Goal: Task Accomplishment & Management: Complete application form

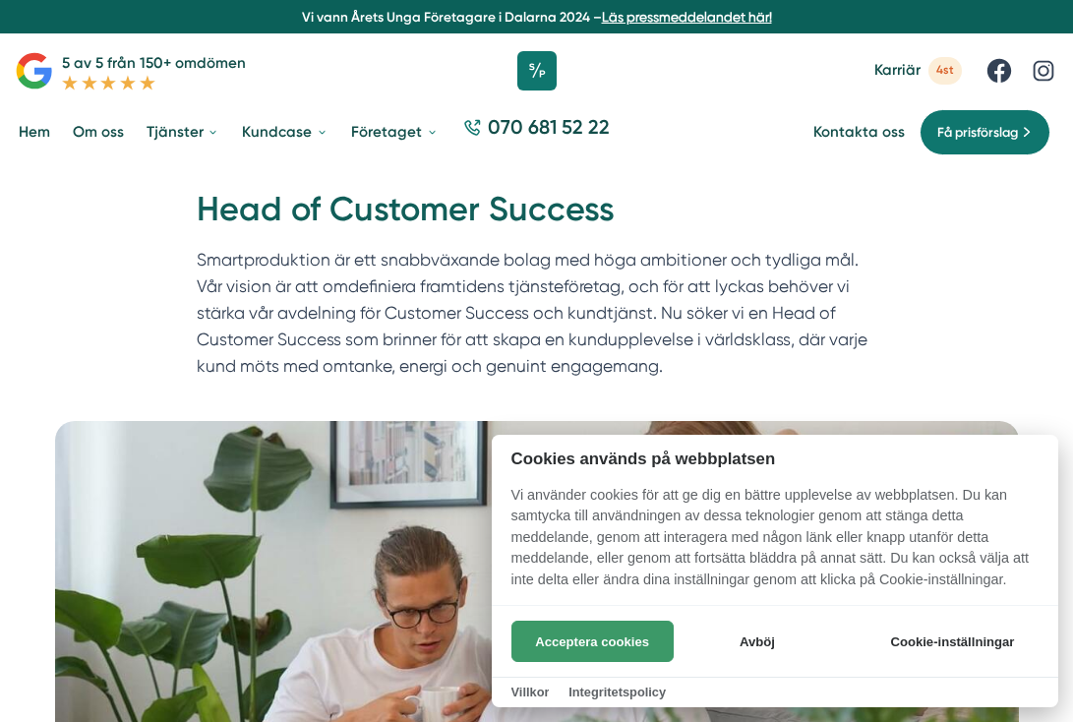
click at [598, 653] on button "Acceptera cookies" at bounding box center [593, 641] width 162 height 41
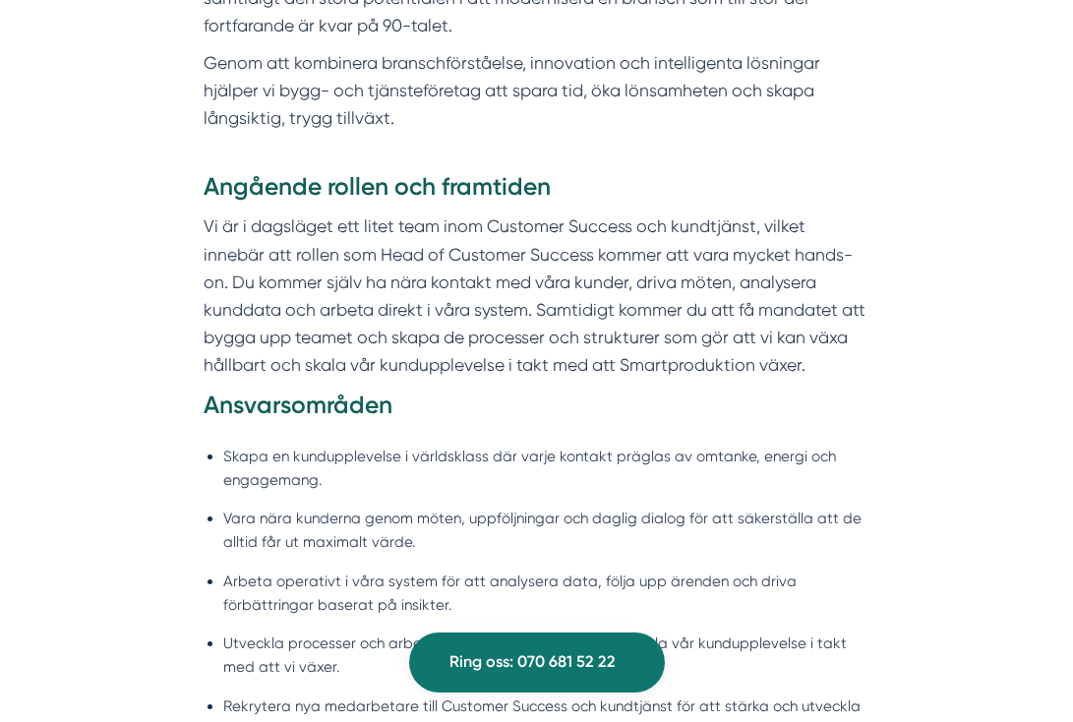
scroll to position [1167, 0]
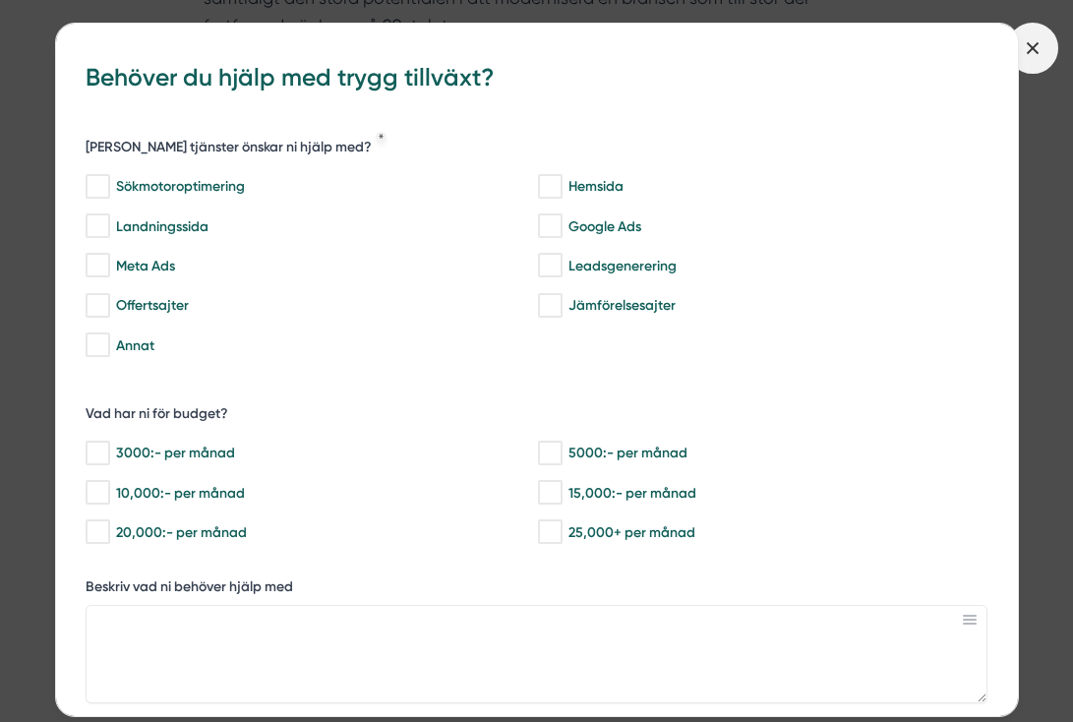
click at [1034, 58] on icon at bounding box center [1033, 48] width 22 height 22
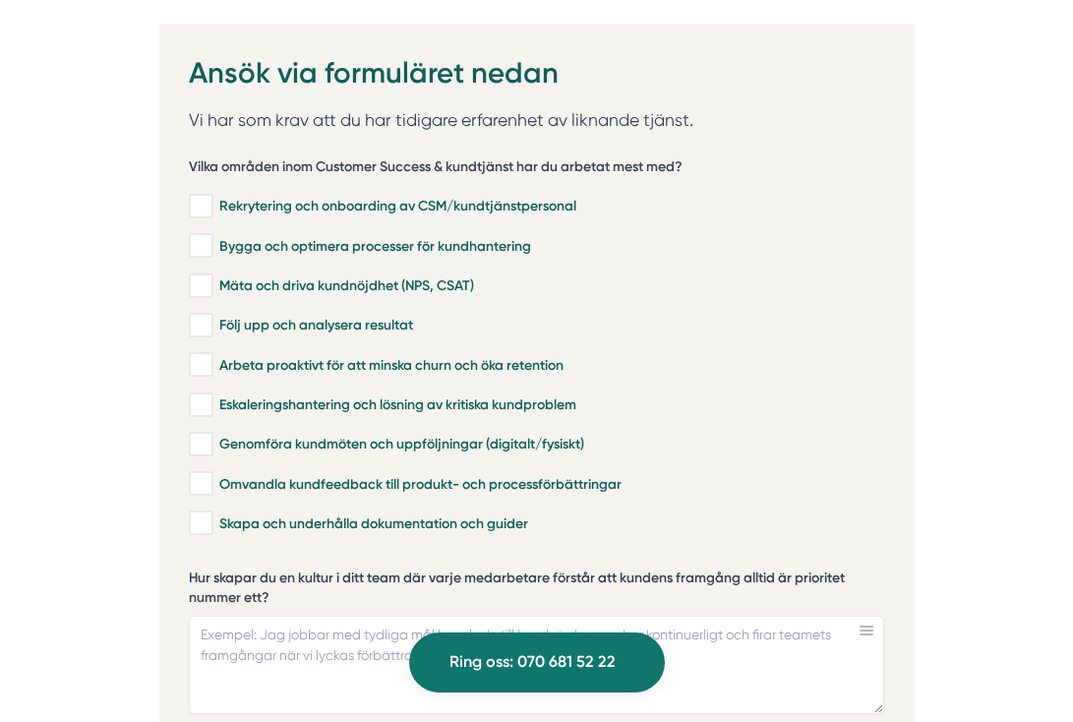
scroll to position [3848, 0]
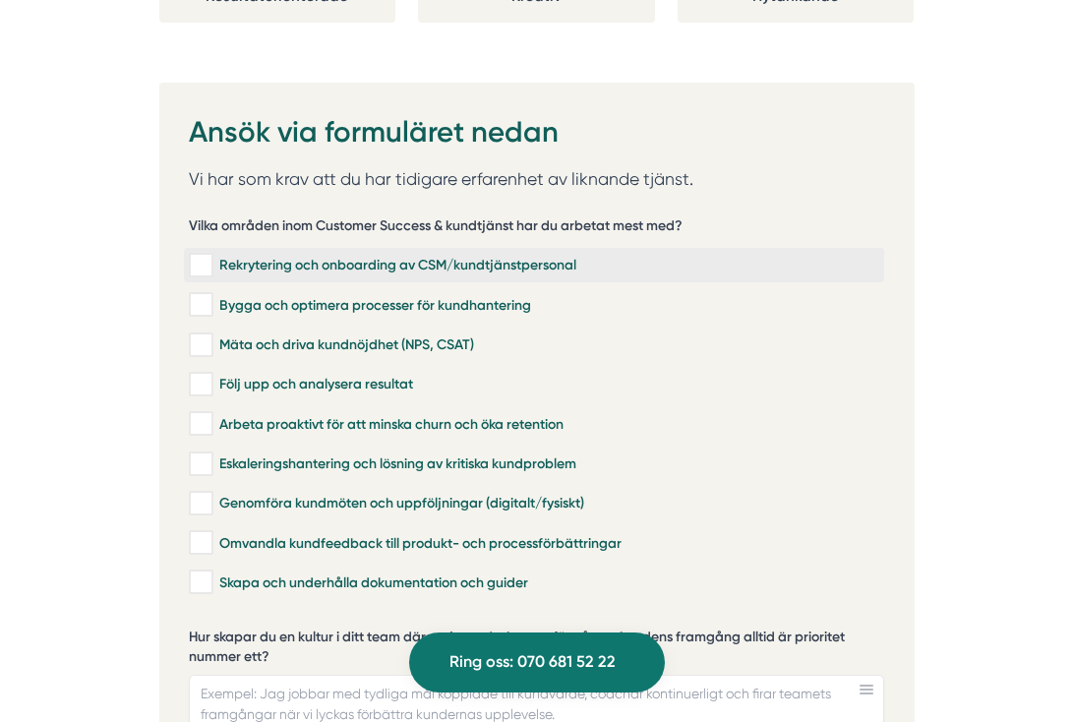
click at [321, 256] on div "Rekrytering och onboarding av CSM/kundtjänstpersonal" at bounding box center [534, 266] width 691 height 20
click at [211, 256] on input "Rekrytering och onboarding av CSM/kundtjänstpersonal" at bounding box center [200, 266] width 23 height 20
checkbox input "true"
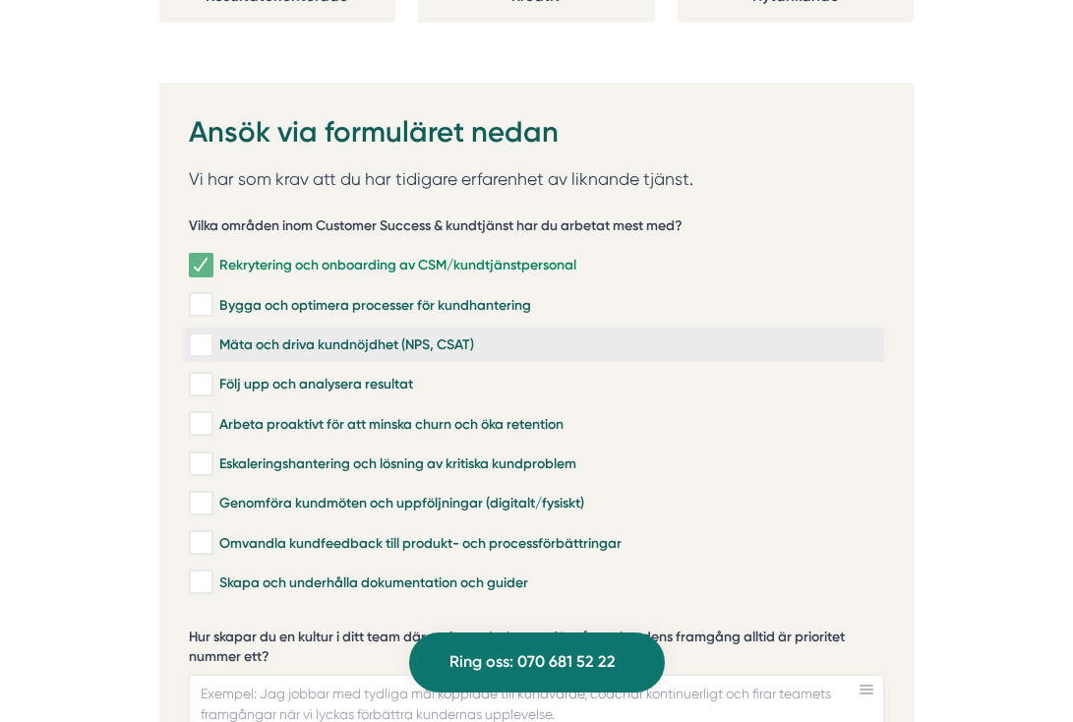
click at [288, 335] on div "Mäta och driva kundnöjdhet (NPS, CSAT)" at bounding box center [534, 345] width 691 height 20
click at [211, 335] on input "Mäta och driva kundnöjdhet (NPS, CSAT)" at bounding box center [200, 345] width 23 height 20
checkbox input "true"
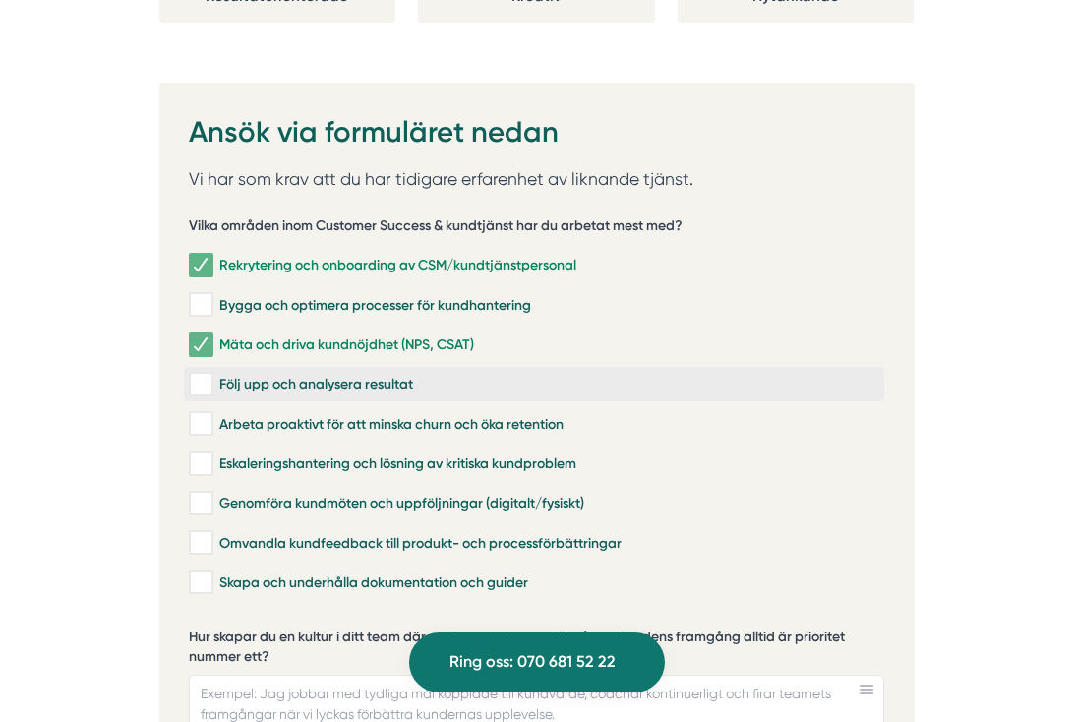
click at [273, 375] on div "Följ upp och analysera resultat" at bounding box center [534, 385] width 691 height 20
click at [211, 375] on input "Följ upp och analysera resultat" at bounding box center [200, 385] width 23 height 20
checkbox input "true"
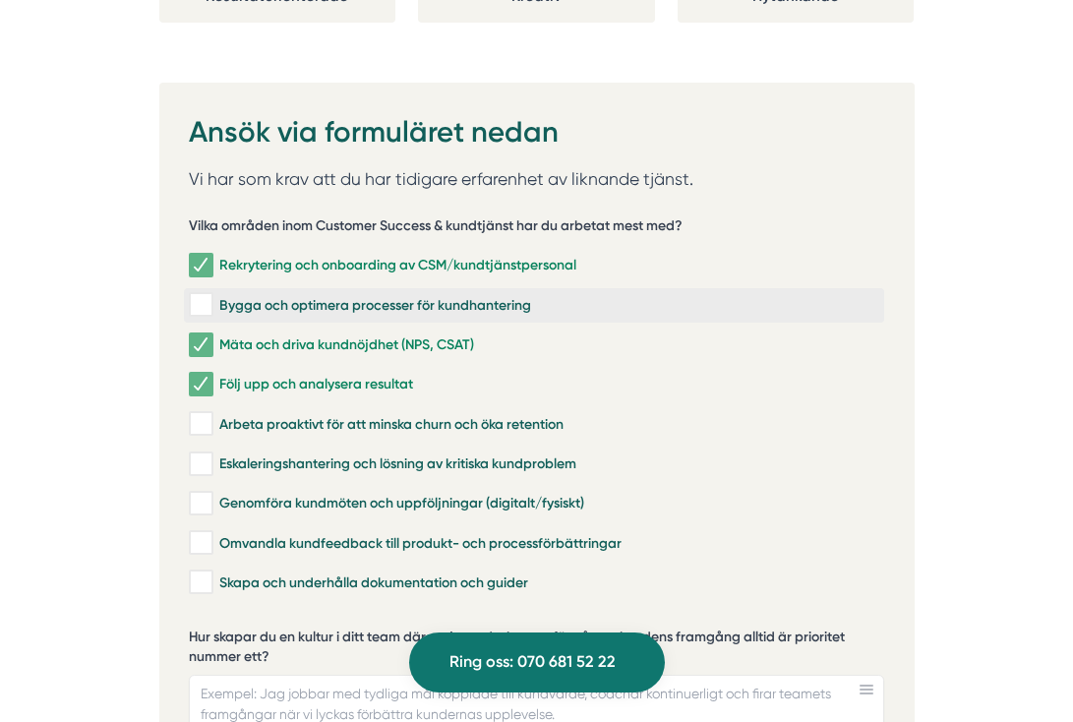
click at [316, 295] on div "Bygga och optimera processer för kundhantering" at bounding box center [534, 305] width 691 height 20
click at [211, 295] on input "Bygga och optimera processer för kundhantering" at bounding box center [200, 305] width 23 height 20
checkbox input "true"
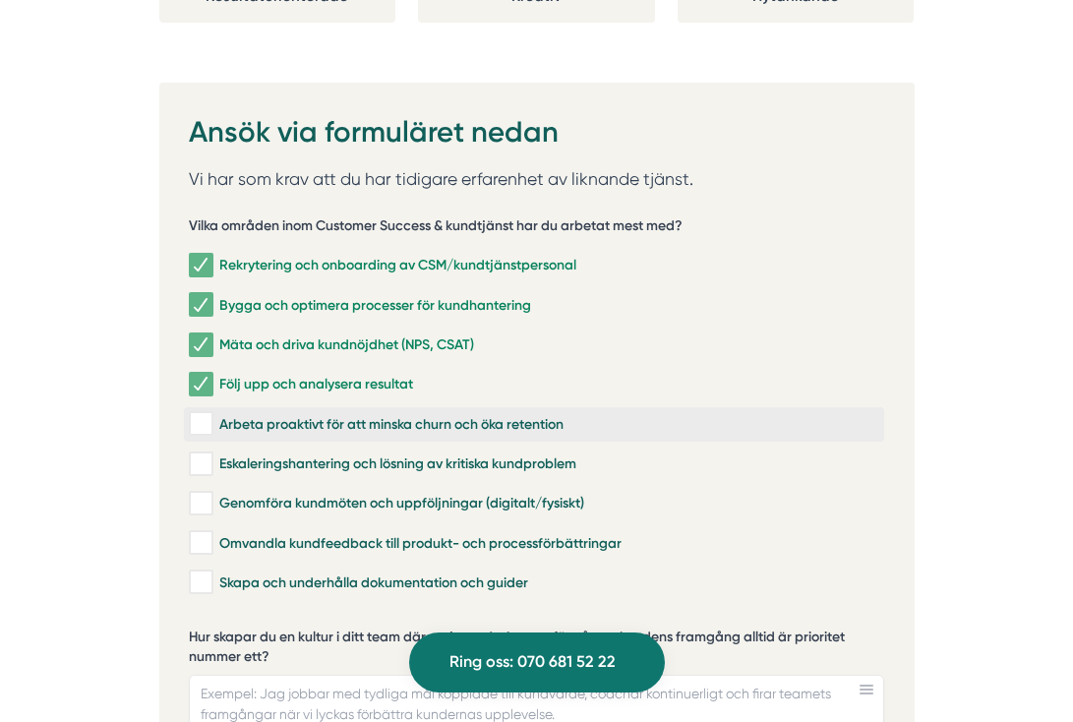
click at [285, 414] on div "Arbeta proaktivt för att minska churn och öka retention" at bounding box center [534, 424] width 691 height 20
click at [211, 414] on input "Arbeta proaktivt för att minska churn och öka retention" at bounding box center [200, 424] width 23 height 20
checkbox input "true"
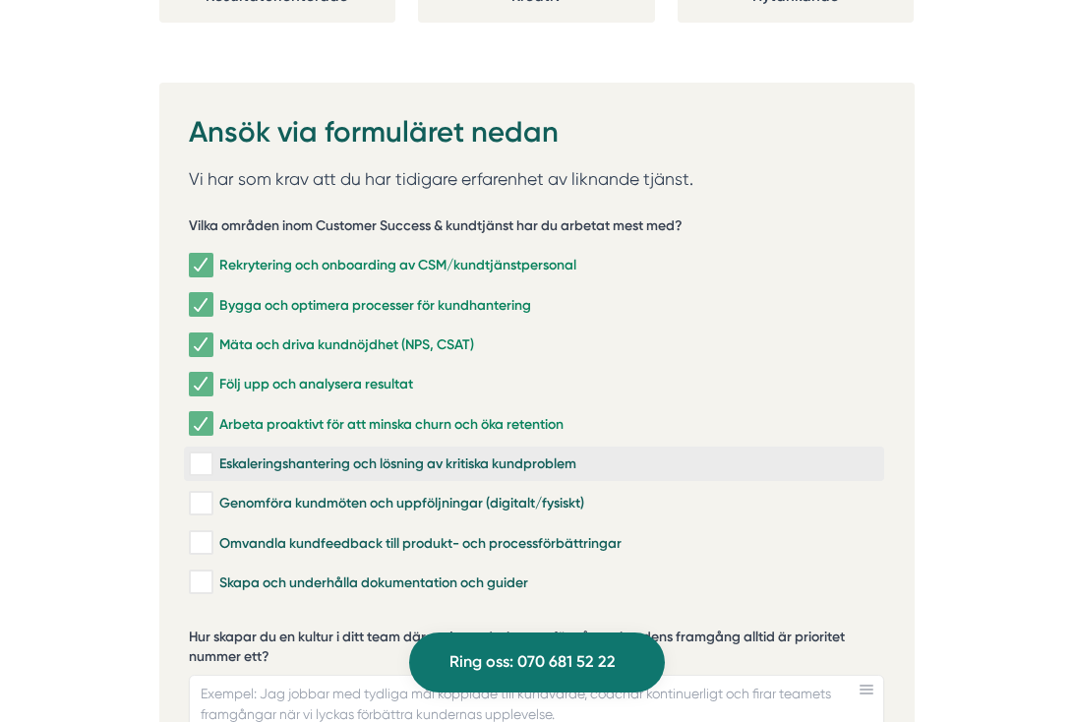
click at [274, 454] on div "Eskaleringshantering och lösning av kritiska kundproblem" at bounding box center [534, 464] width 691 height 20
click at [211, 454] on input "Eskaleringshantering och lösning av kritiska kundproblem" at bounding box center [200, 464] width 23 height 20
checkbox input "true"
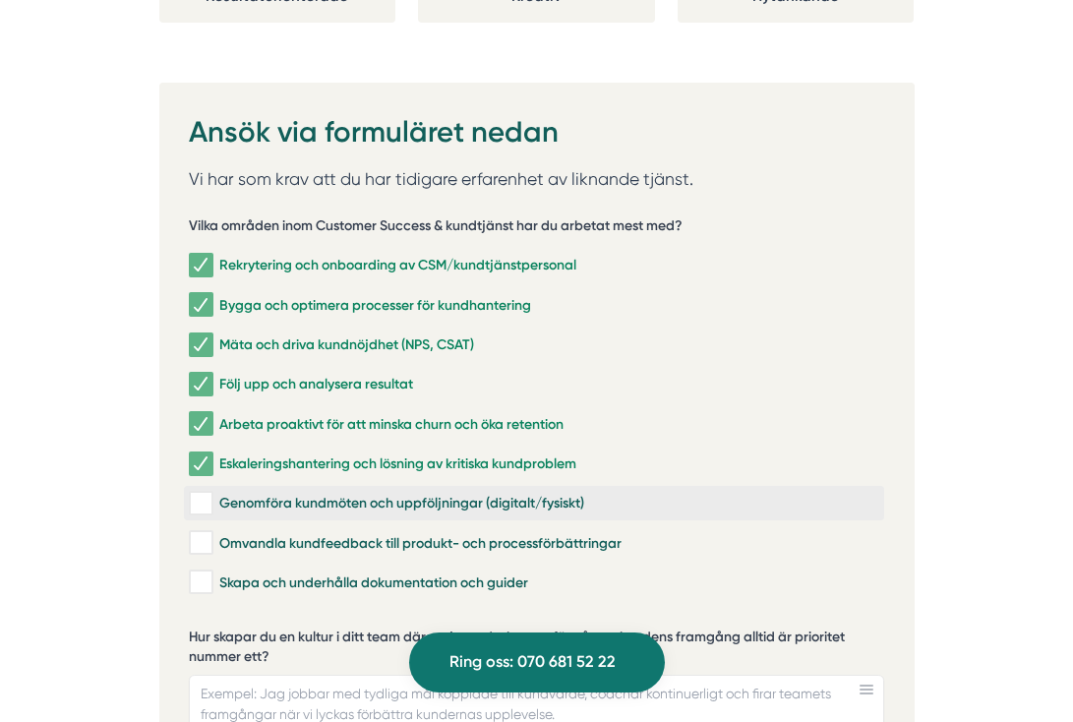
click at [269, 494] on div "Genomföra kundmöten och uppföljningar (digitalt/fysiskt)" at bounding box center [534, 504] width 691 height 20
click at [211, 494] on input "Genomföra kundmöten och uppföljningar (digitalt/fysiskt)" at bounding box center [200, 504] width 23 height 20
checkbox input "true"
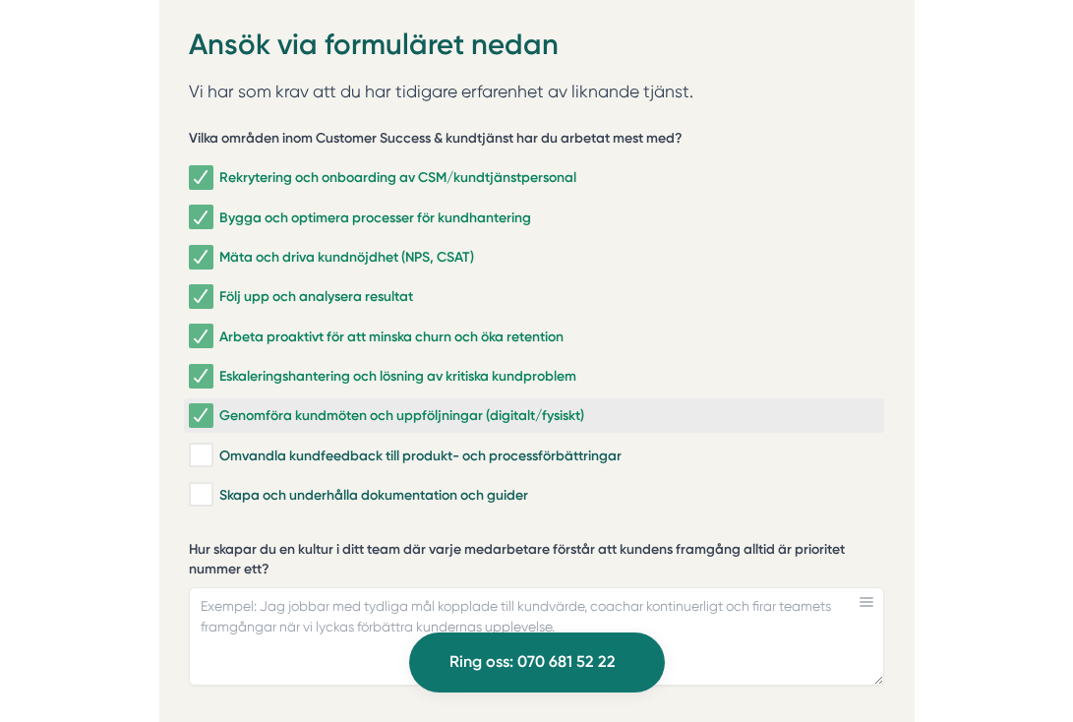
scroll to position [3944, 0]
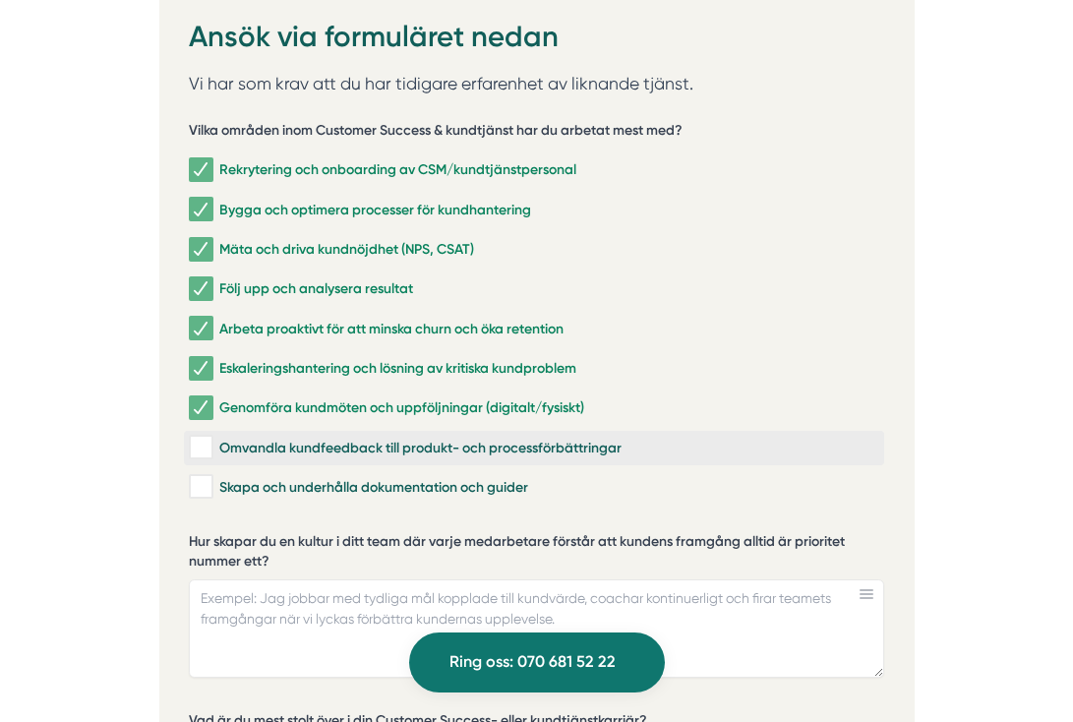
click at [283, 438] on div "Omvandla kundfeedback till produkt- och processförbättringar" at bounding box center [534, 448] width 691 height 20
click at [211, 438] on input "Omvandla kundfeedback till produkt- och processförbättringar" at bounding box center [200, 448] width 23 height 20
checkbox input "true"
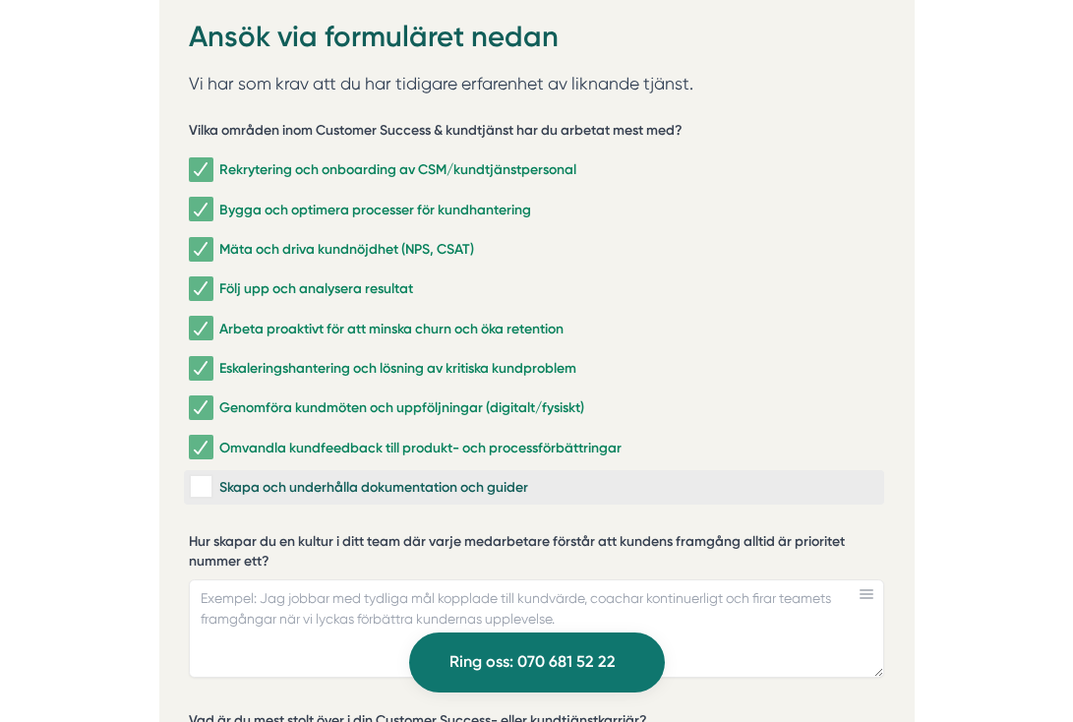
click at [281, 477] on div "Skapa och underhålla dokumentation och guider" at bounding box center [534, 487] width 691 height 20
click at [211, 477] on input "Skapa och underhålla dokumentation och guider" at bounding box center [200, 487] width 23 height 20
checkbox input "true"
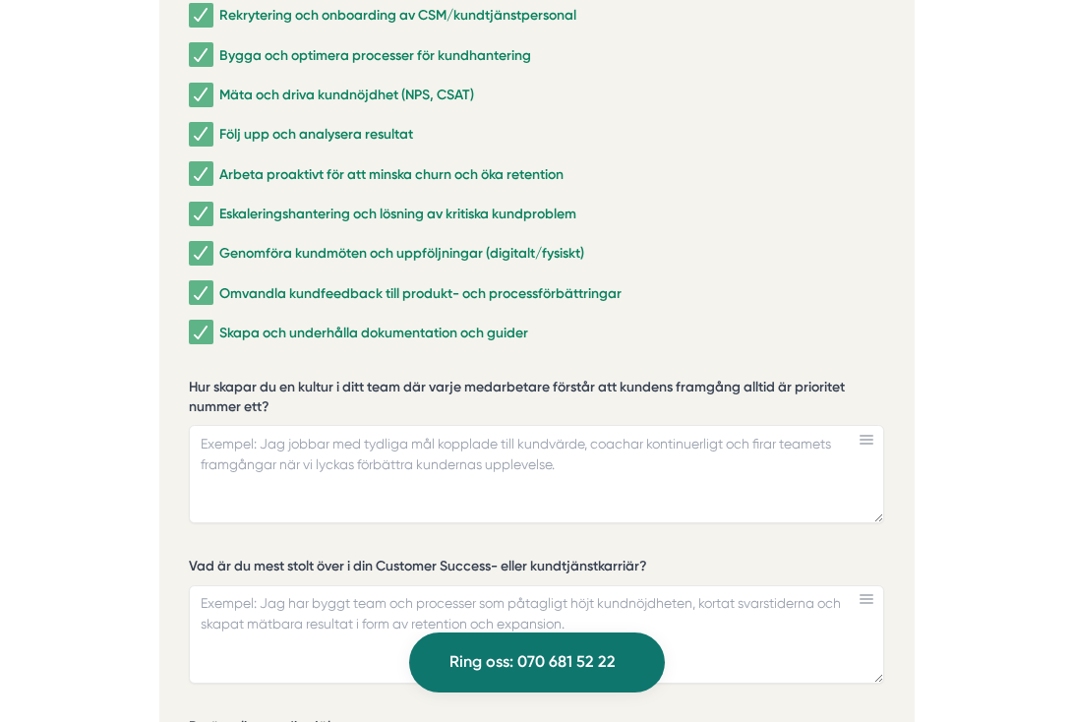
scroll to position [4098, 0]
drag, startPoint x: 282, startPoint y: 341, endPoint x: 184, endPoint y: 319, distance: 100.9
click at [184, 319] on div "Ansök via formuläret nedan Vi har som krav att du har tidigare erfarenhet av li…" at bounding box center [536, 572] width 755 height 1479
drag, startPoint x: 184, startPoint y: 319, endPoint x: 252, endPoint y: 329, distance: 68.6
click at [252, 329] on div "Ansök via formuläret nedan Vi har som krav att du har tidigare erfarenhet av li…" at bounding box center [536, 572] width 755 height 1479
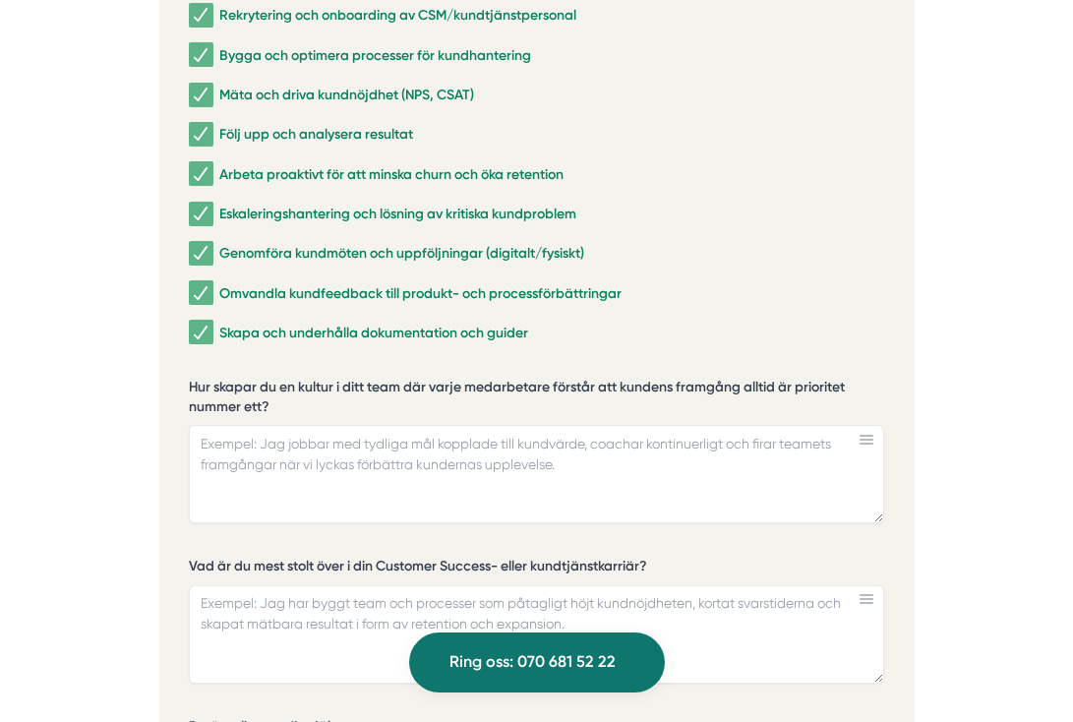
click at [869, 439] on rect at bounding box center [867, 440] width 14 height 2
drag, startPoint x: 193, startPoint y: 327, endPoint x: 270, endPoint y: 339, distance: 77.8
click at [270, 378] on label "Hur skapar du en kultur i ditt team där varje medarbetare förstår att kundens f…" at bounding box center [536, 399] width 695 height 43
click at [270, 425] on textarea "Hur skapar du en kultur i ditt team där varje medarbetare förstår att kundens f…" at bounding box center [536, 474] width 695 height 98
click at [270, 378] on label "Hur skapar du en kultur i ditt team där varje medarbetare förstår att kundens f…" at bounding box center [536, 399] width 695 height 43
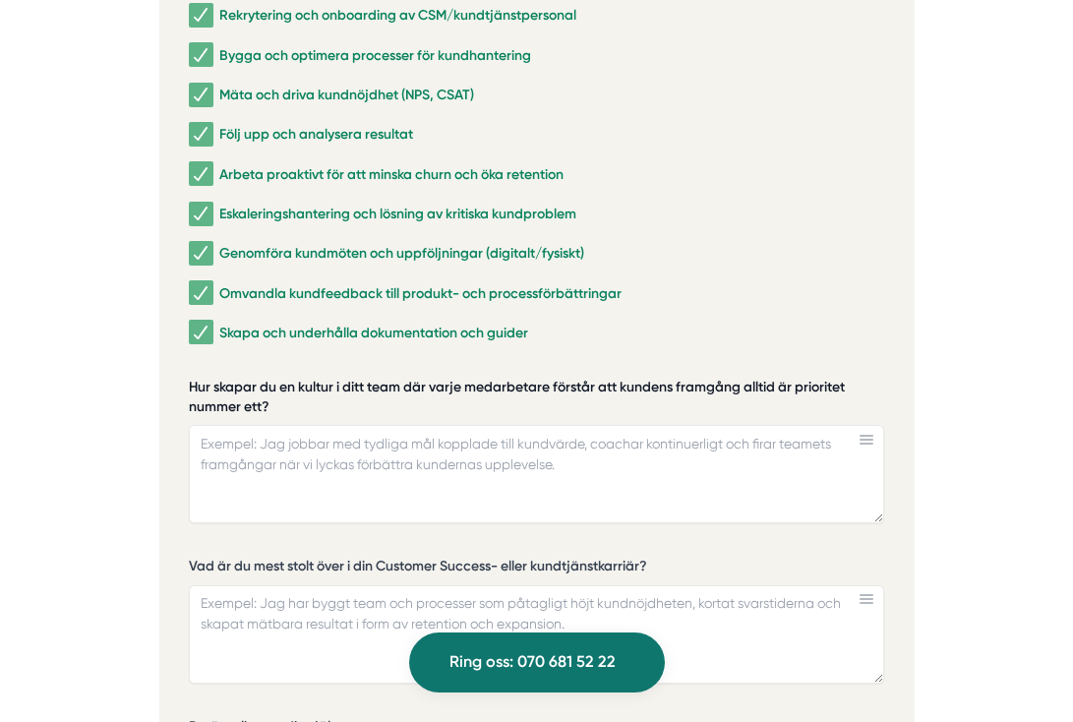
click at [270, 425] on textarea "Hur skapar du en kultur i ditt team där varje medarbetare förstår att kundens f…" at bounding box center [536, 474] width 695 height 98
click at [224, 378] on label "Hur skapar du en kultur i ditt team där varje medarbetare förstår att kundens f…" at bounding box center [536, 399] width 695 height 43
click at [224, 425] on textarea "Hur skapar du en kultur i ditt team där varje medarbetare förstår att kundens f…" at bounding box center [536, 474] width 695 height 98
click at [224, 378] on label "Hur skapar du en kultur i ditt team där varje medarbetare förstår att kundens f…" at bounding box center [536, 399] width 695 height 43
click at [224, 425] on textarea "Hur skapar du en kultur i ditt team där varje medarbetare förstår att kundens f…" at bounding box center [536, 474] width 695 height 98
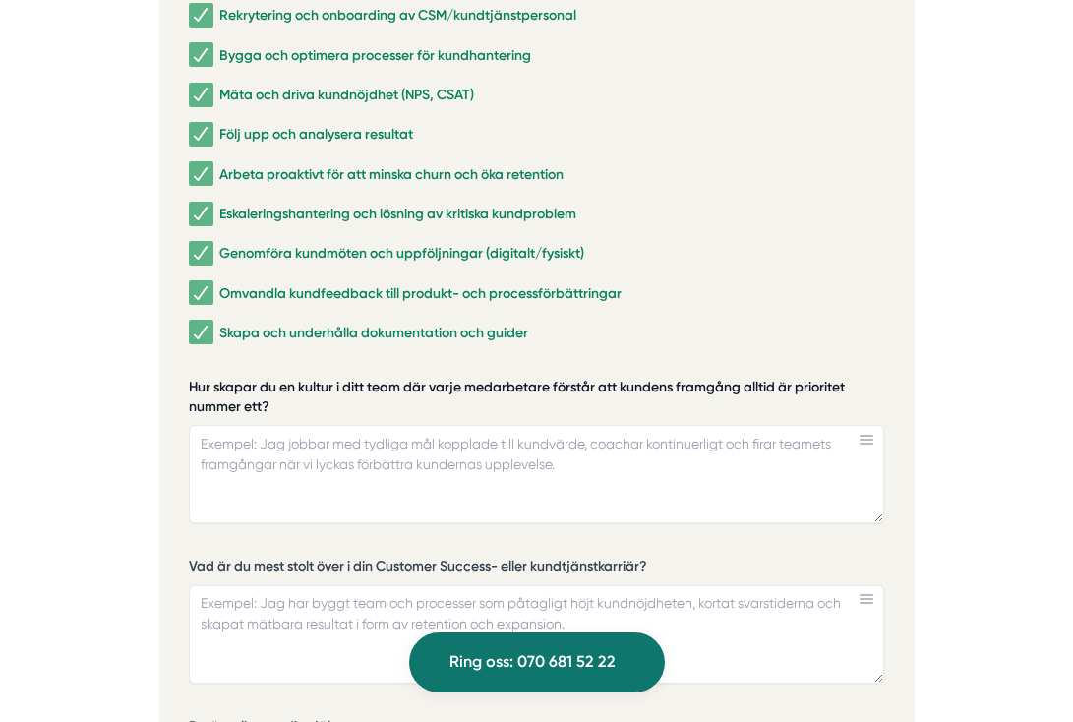
click at [224, 378] on label "Hur skapar du en kultur i ditt team där varje medarbetare förstår att kundens f…" at bounding box center [536, 399] width 695 height 43
click at [224, 425] on textarea "Hur skapar du en kultur i ditt team där varje medarbetare förstår att kundens f…" at bounding box center [536, 474] width 695 height 98
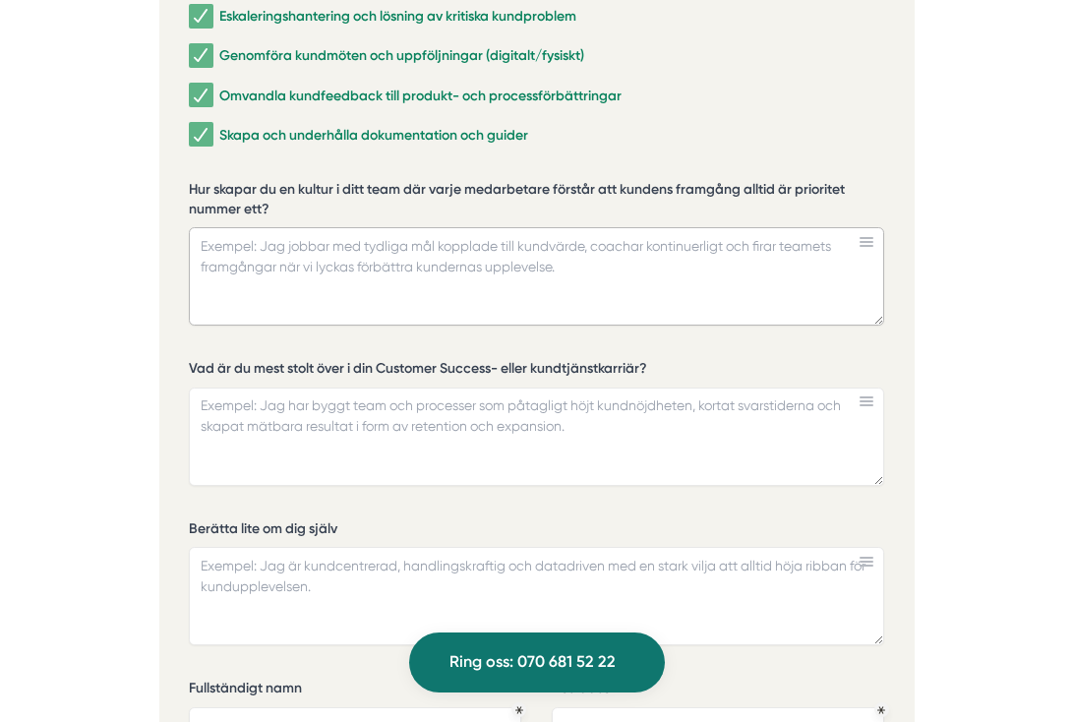
scroll to position [4297, 0]
click at [343, 546] on textarea "Berätta lite om dig själv" at bounding box center [536, 595] width 695 height 98
paste textarea "Jag är en kundcentrerad och resultatinriktad ledare med lång erfarenhet av att …"
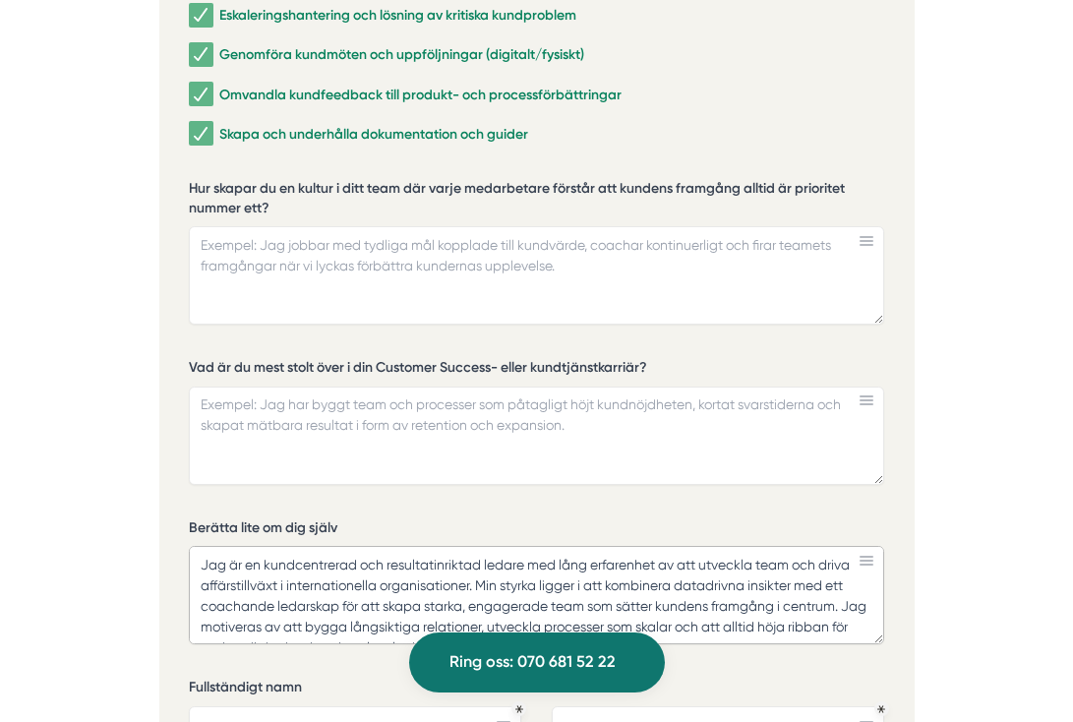
scroll to position [0, 0]
drag, startPoint x: 384, startPoint y: 502, endPoint x: 248, endPoint y: 501, distance: 135.8
click at [248, 546] on textarea "Jag är en kundcentrerad och resultatinriktad ledare med lång erfarenhet av att …" at bounding box center [536, 595] width 695 height 98
type textarea "Jag resultatinriktad ledare med lång erfarenhet av att utveckla team och driva …"
click at [292, 226] on textarea "Hur skapar du en kultur i ditt team där varje medarbetare förstår att kundens f…" at bounding box center [536, 275] width 695 height 98
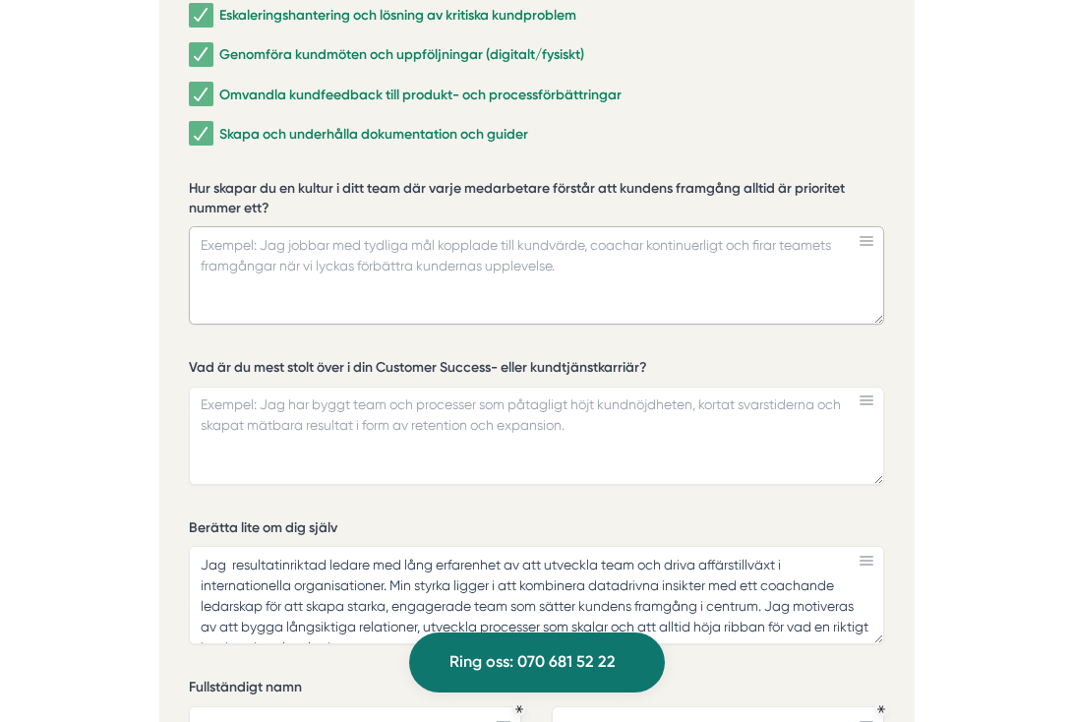
click at [397, 226] on textarea "Hur skapar du en kultur i ditt team där varje medarbetare förstår att kundens f…" at bounding box center [536, 275] width 695 height 98
paste textarea "Jag bygger en kultur där kundens framgång alltid är den gemensamma kompassen. D…"
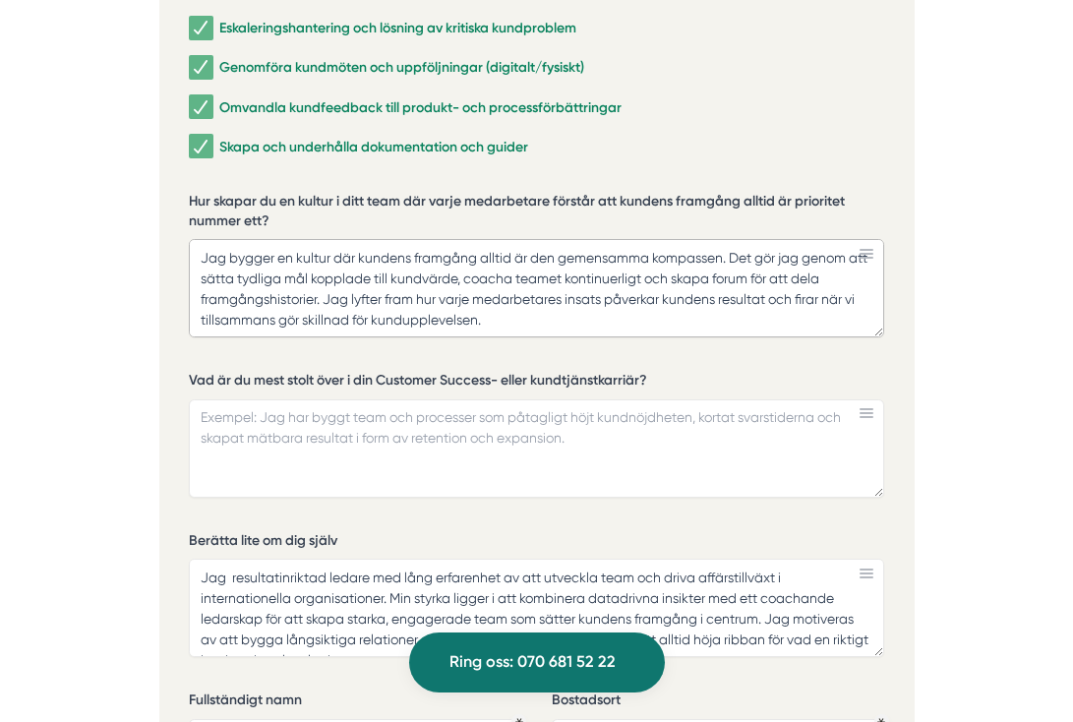
scroll to position [1, 0]
click at [736, 239] on textarea "Jag bygger en kultur där kundens framgång alltid är den gemensamma kompassen. D…" at bounding box center [536, 288] width 695 height 98
click at [780, 239] on textarea "Jag bygger en kultur där kundens framgång alltid är den gemensamma kompassen. D…" at bounding box center [536, 288] width 695 height 98
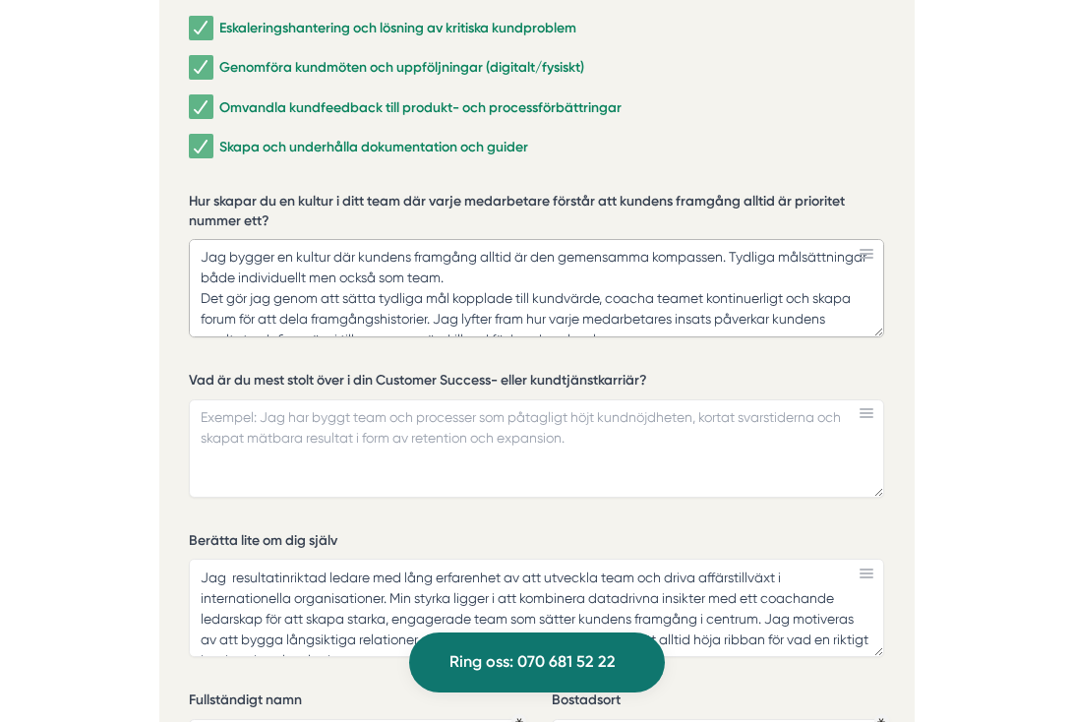
drag, startPoint x: 467, startPoint y: 217, endPoint x: 177, endPoint y: 212, distance: 290.2
click at [177, 212] on div "Ansök via formuläret nedan Vi har som krav att du har tidigare erfarenhet av li…" at bounding box center [536, 386] width 755 height 1479
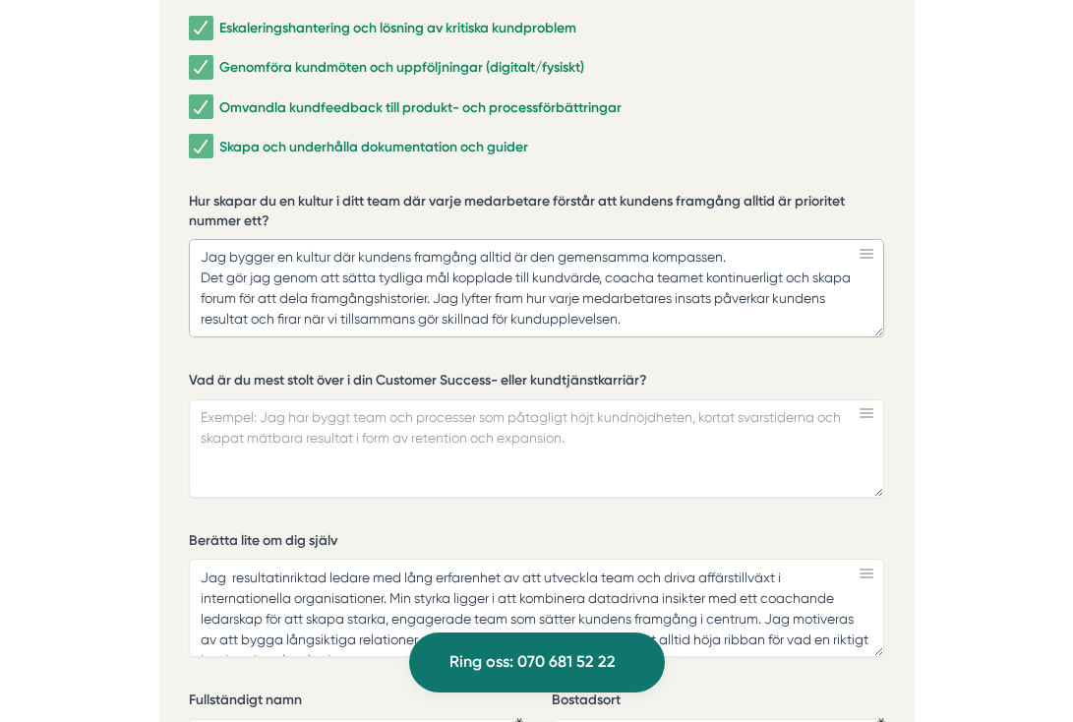
click at [196, 239] on textarea "Jag bygger en kultur där kundens framgång alltid är den gemensamma kompassen. D…" at bounding box center [536, 288] width 695 height 98
click at [332, 239] on textarea "Jag bygger en kultur där kundens framgång alltid är den gemensamma kompassen. D…" at bounding box center [536, 288] width 695 height 98
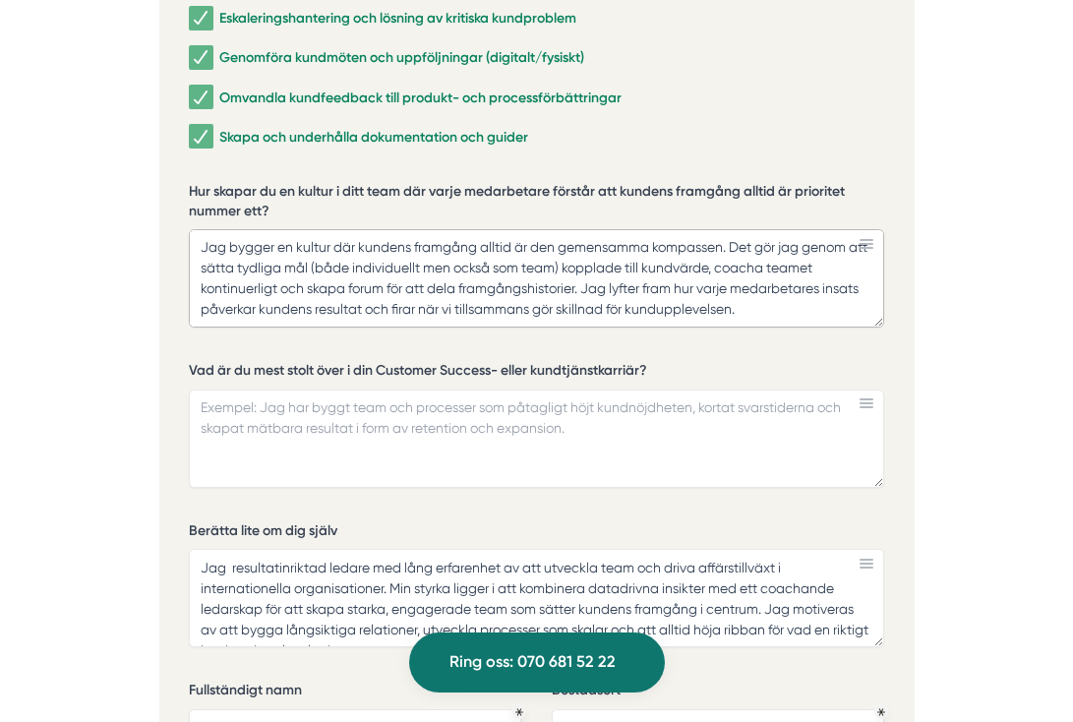
scroll to position [4297, 0]
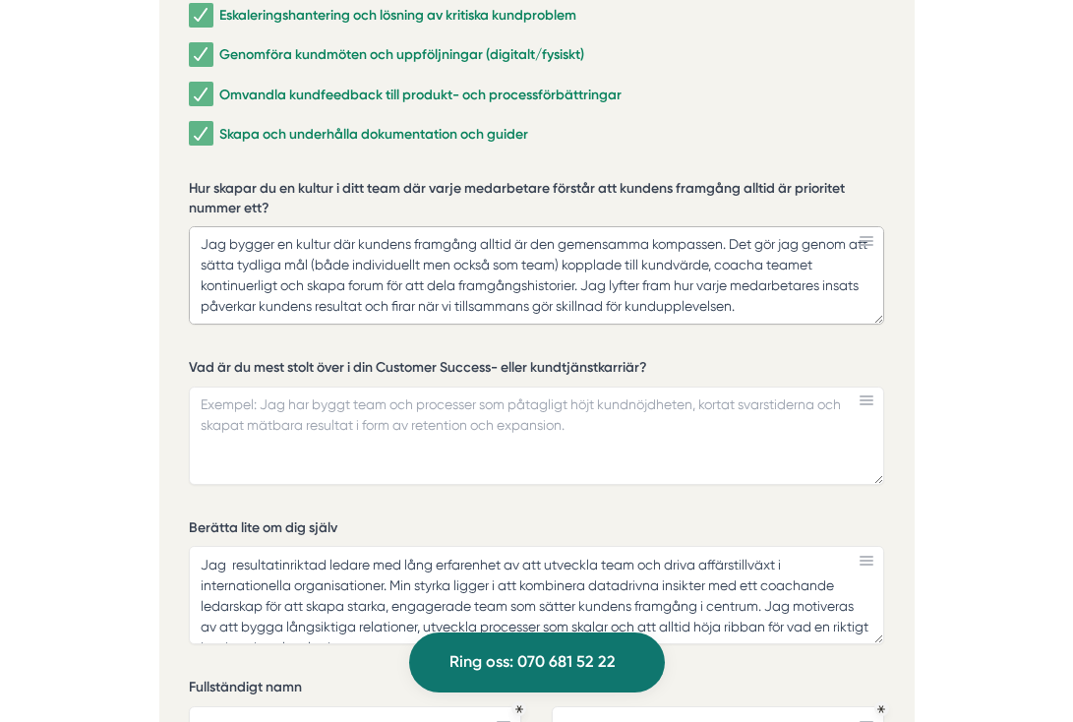
drag, startPoint x: 588, startPoint y: 219, endPoint x: 741, endPoint y: 262, distance: 158.2
click at [741, 262] on textarea "Jag bygger en kultur där kundens framgång alltid är den gemensamma kompassen. D…" at bounding box center [536, 275] width 695 height 98
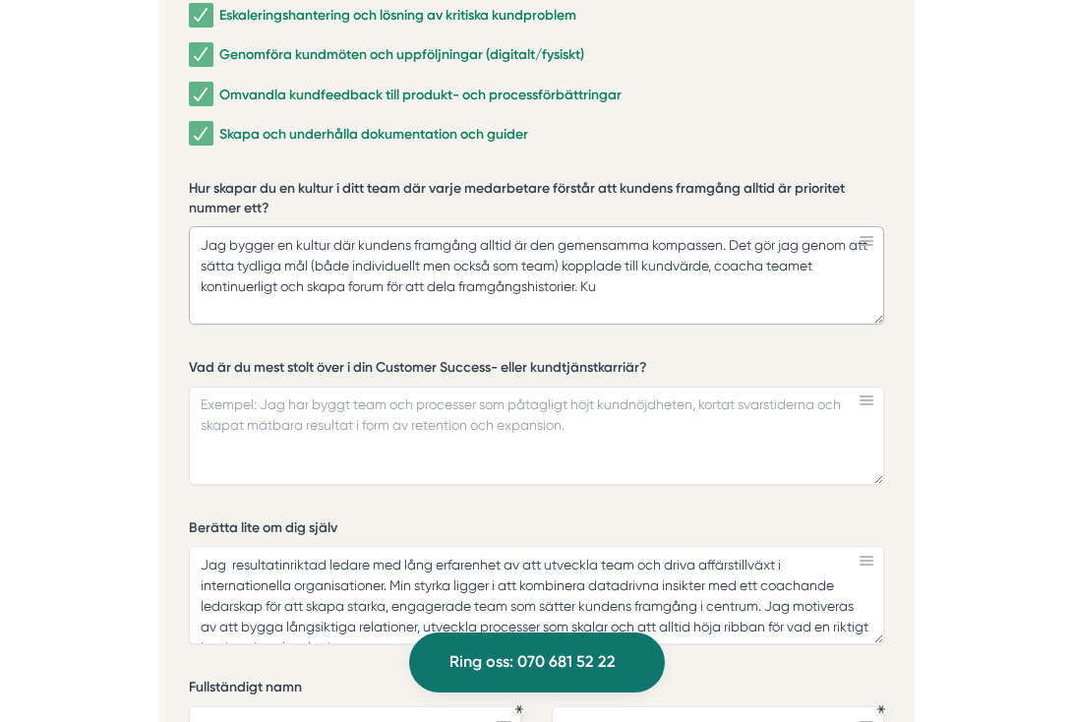
scroll to position [0, 0]
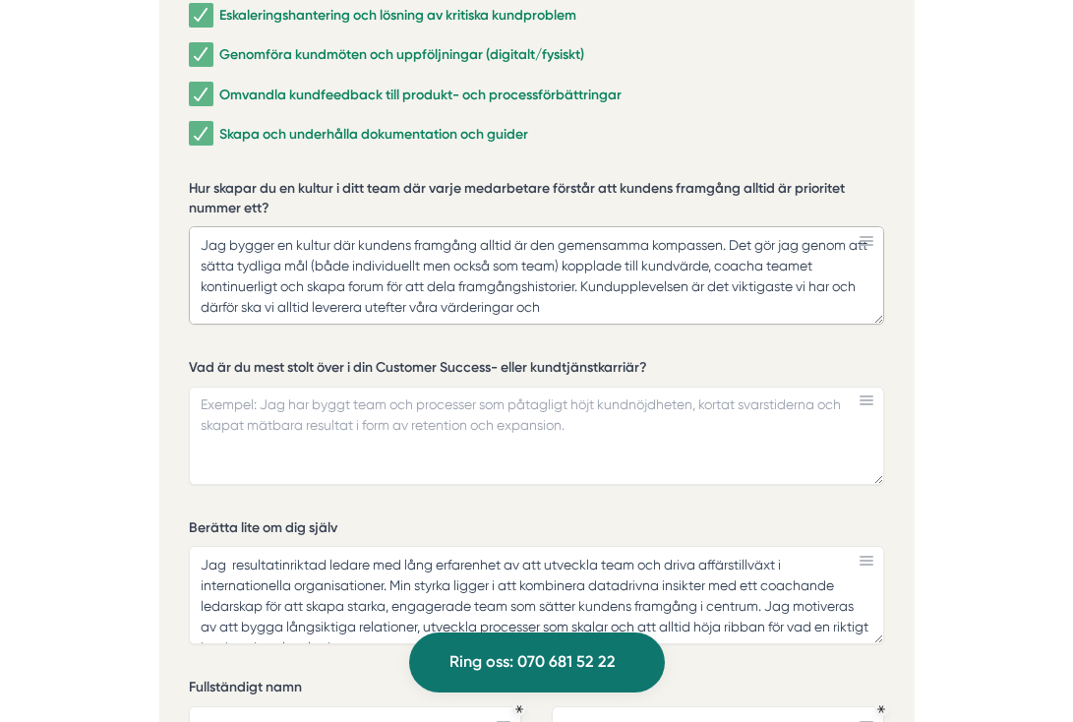
drag, startPoint x: 197, startPoint y: 245, endPoint x: 570, endPoint y: 249, distance: 372.8
click at [570, 249] on textarea "Jag bygger en kultur där kundens framgång alltid är den gemensamma kompassen. D…" at bounding box center [536, 275] width 695 height 98
type textarea "Jag bygger en kultur där kundens framgång alltid är den gemensamma kompassen. D…"
click at [353, 387] on textarea "Vad är du mest stolt över i din Customer Success- eller kundtjänstkarriär?" at bounding box center [536, 436] width 695 height 98
paste textarea "Jag är stolt över att ha utvecklat team och processer som höjt kundnöjdheten, f…"
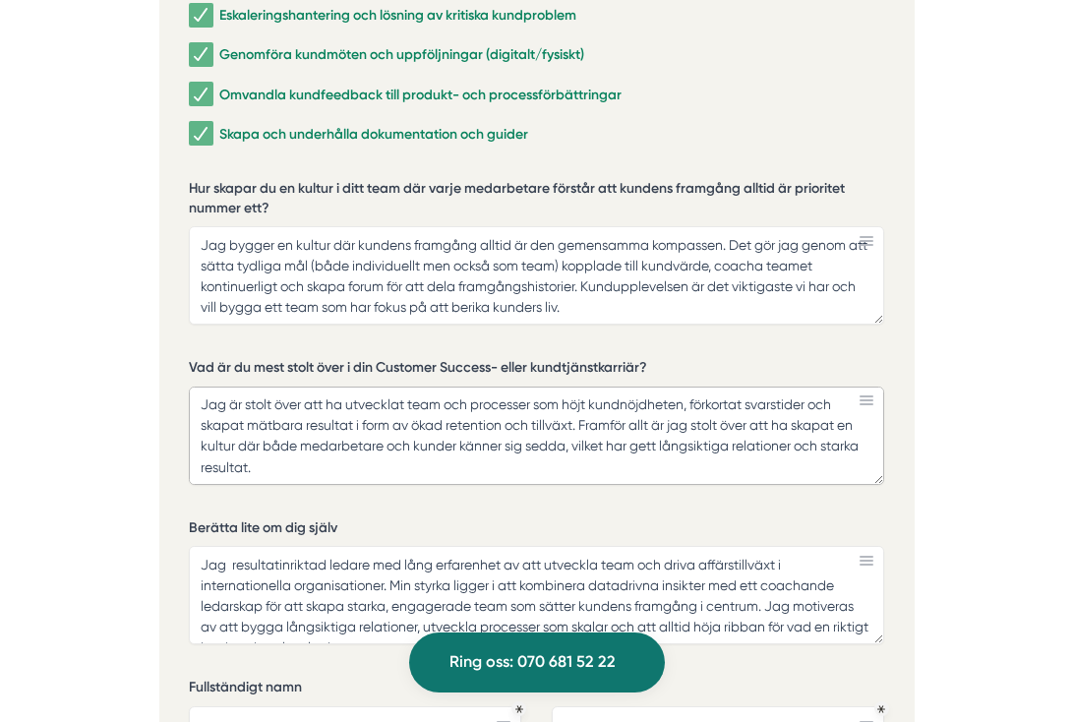
drag, startPoint x: 844, startPoint y: 343, endPoint x: 695, endPoint y: 341, distance: 148.5
click at [695, 387] on textarea "Jag är stolt över att ha utvecklat team och processer som höjt kundnöjdheten, f…" at bounding box center [536, 436] width 695 height 98
click at [833, 387] on textarea "Jag är stolt över att ha utvecklat team och processer som höjt kundnöjdheten, s…" at bounding box center [536, 436] width 695 height 98
click at [723, 387] on textarea "Jag är stolt över att ha utvecklat team och processer som höjt kundnöjdheten, s…" at bounding box center [536, 436] width 695 height 98
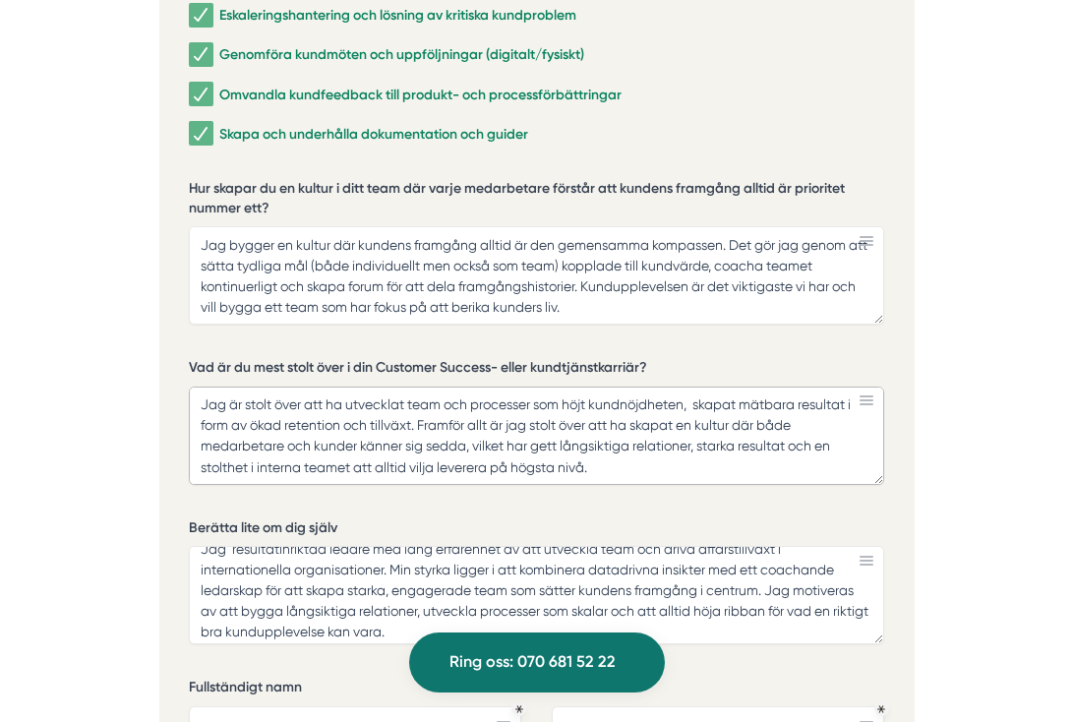
scroll to position [7, 0]
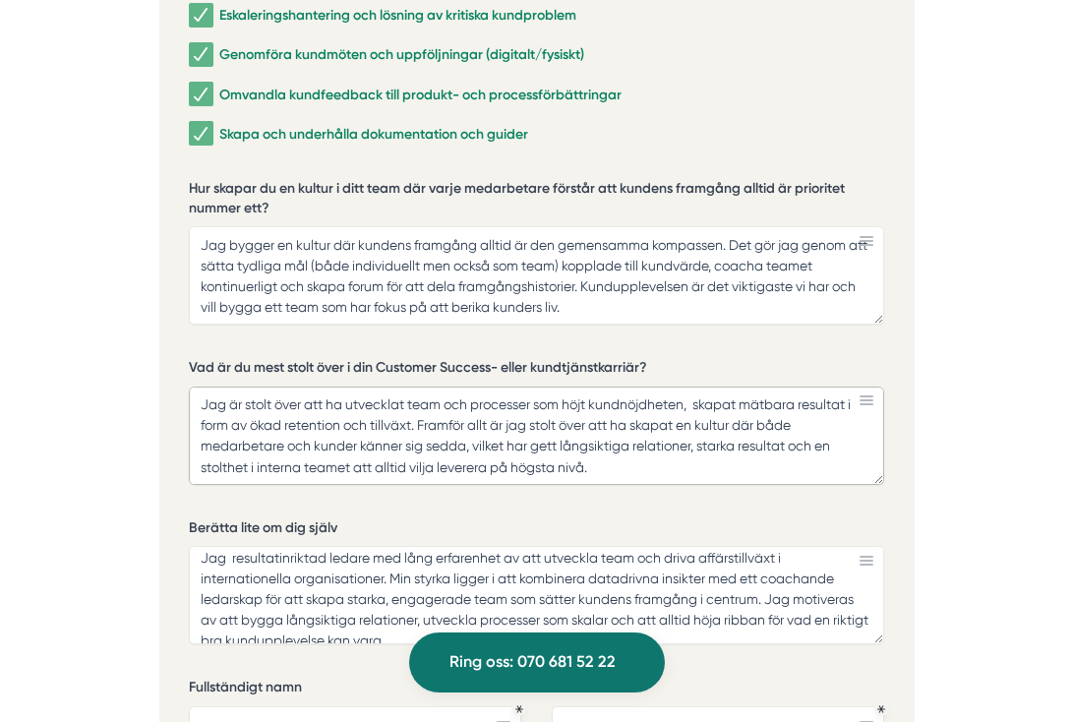
type textarea "Jag är stolt över att ha utvecklat team och processer som höjt kundnöjdheten, s…"
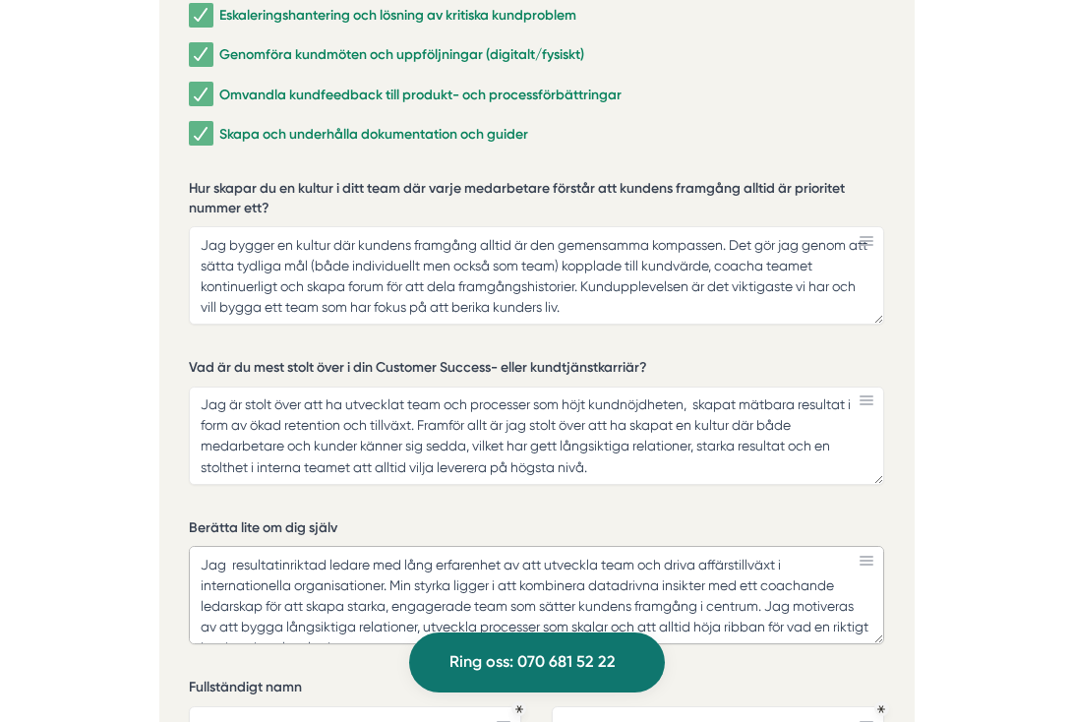
drag, startPoint x: 442, startPoint y: 574, endPoint x: 172, endPoint y: 470, distance: 289.0
click at [172, 470] on div "Ansök via formuläret nedan Vi har som krav att du har tidigare erfarenhet av li…" at bounding box center [536, 373] width 755 height 1479
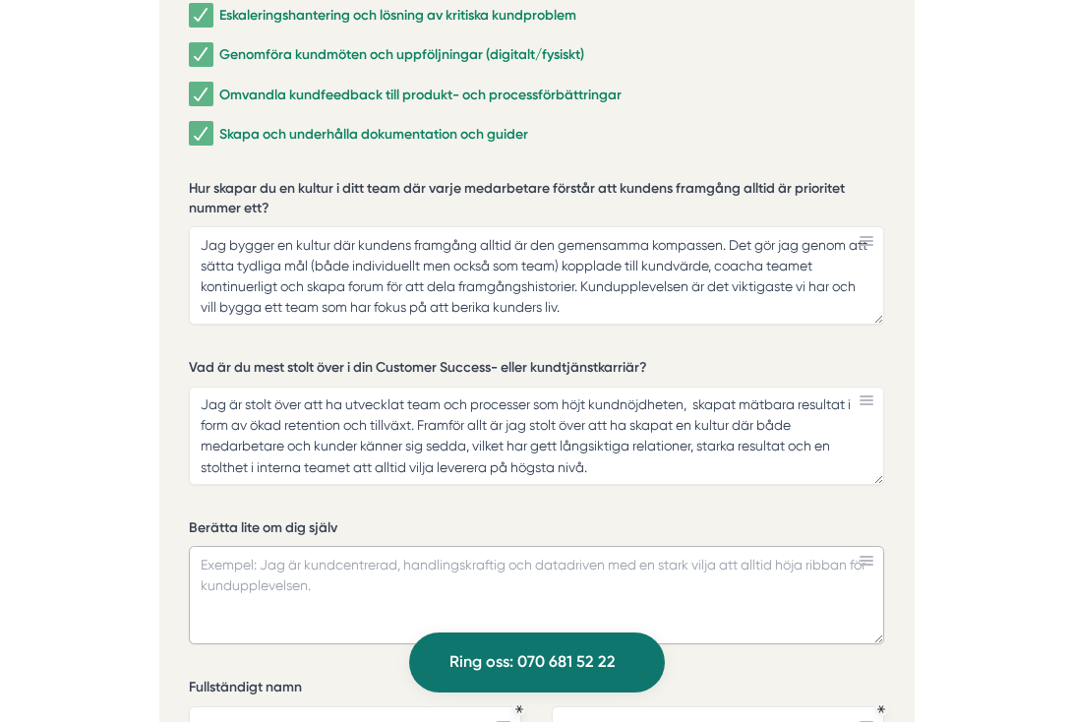
click at [404, 546] on textarea "Berätta lite om dig själv" at bounding box center [536, 595] width 695 height 98
paste textarea "Jag är en nyfiken och engagerad ledare som alltid sätter människan i centrum – …"
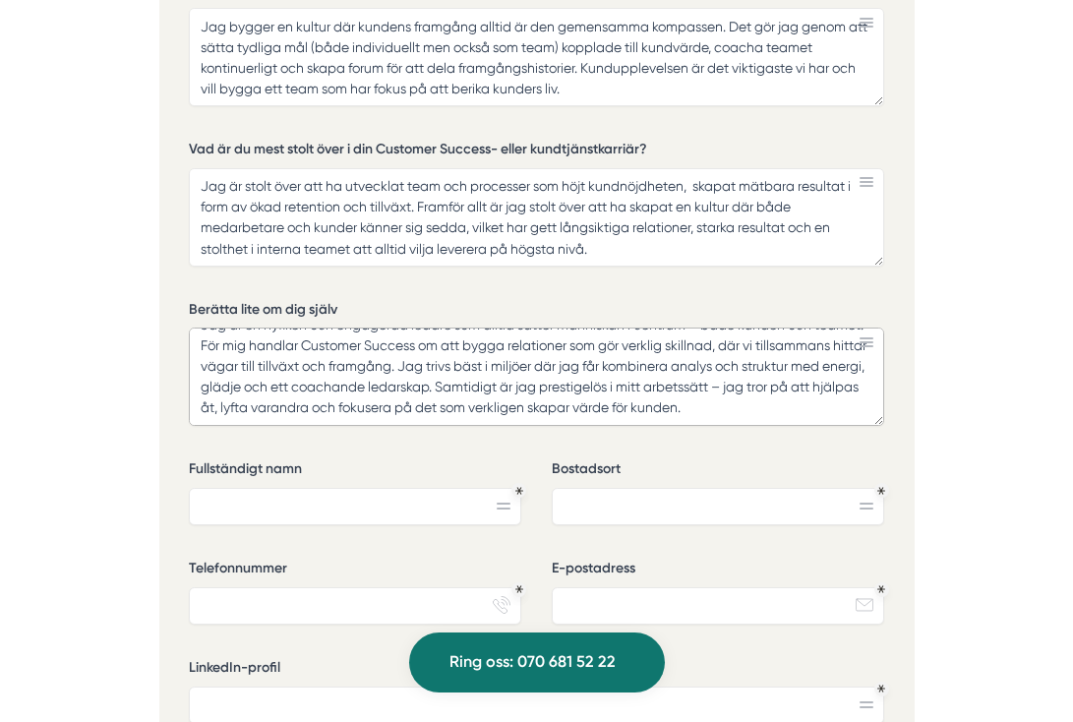
scroll to position [4537, 0]
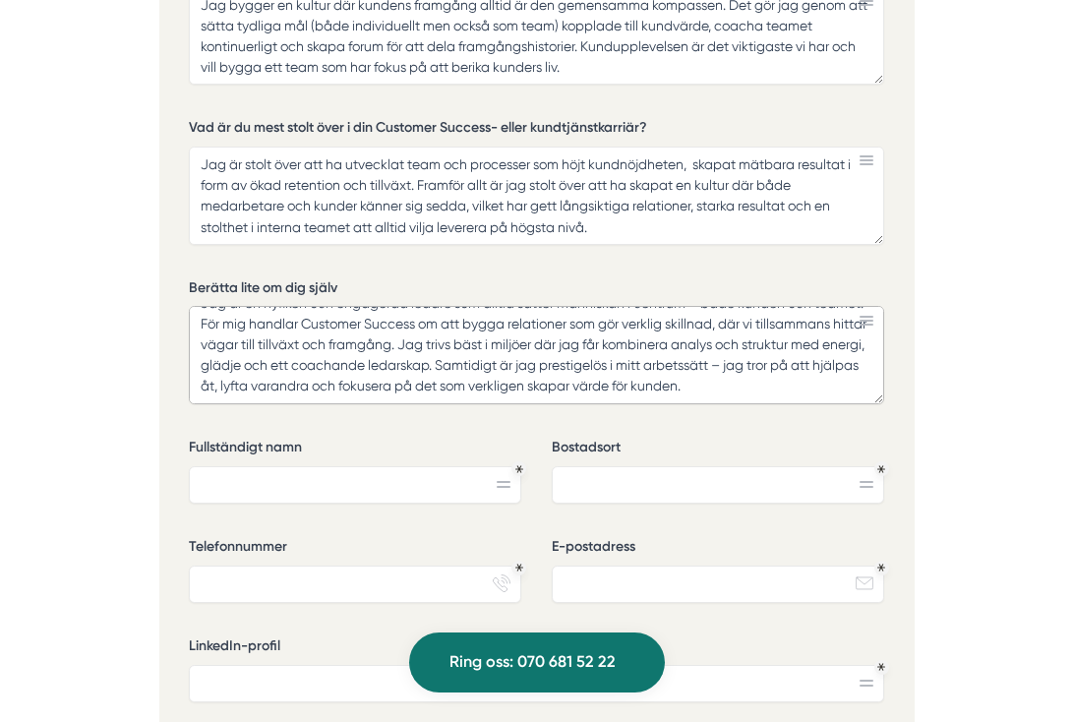
type textarea "Jag är en nyfiken och engagerad ledare som alltid sätter människan i centrum – …"
click at [293, 466] on input "[PERSON_NAME]" at bounding box center [355, 484] width 332 height 37
type input "[PERSON_NAME]"
type input "[GEOGRAPHIC_DATA]"
type input "0792016395"
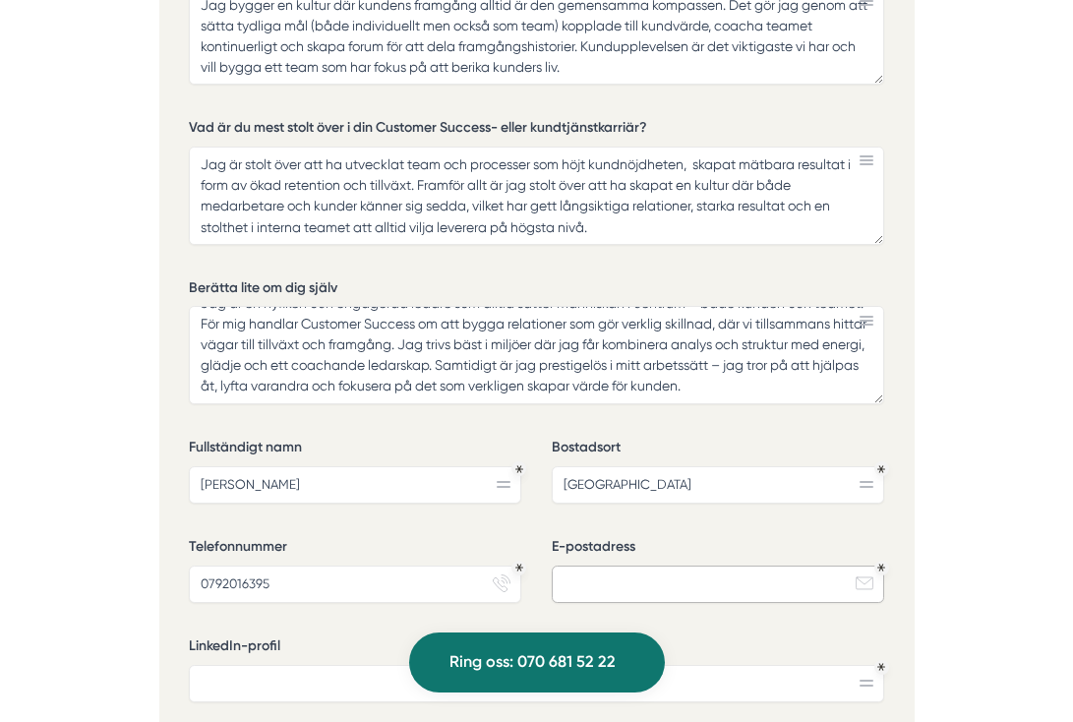
type input "[EMAIL_ADDRESS][DOMAIN_NAME]"
click at [312, 665] on input "LinkedIn-profil" at bounding box center [536, 683] width 695 height 37
paste input "[DOMAIN_NAME][URL]"
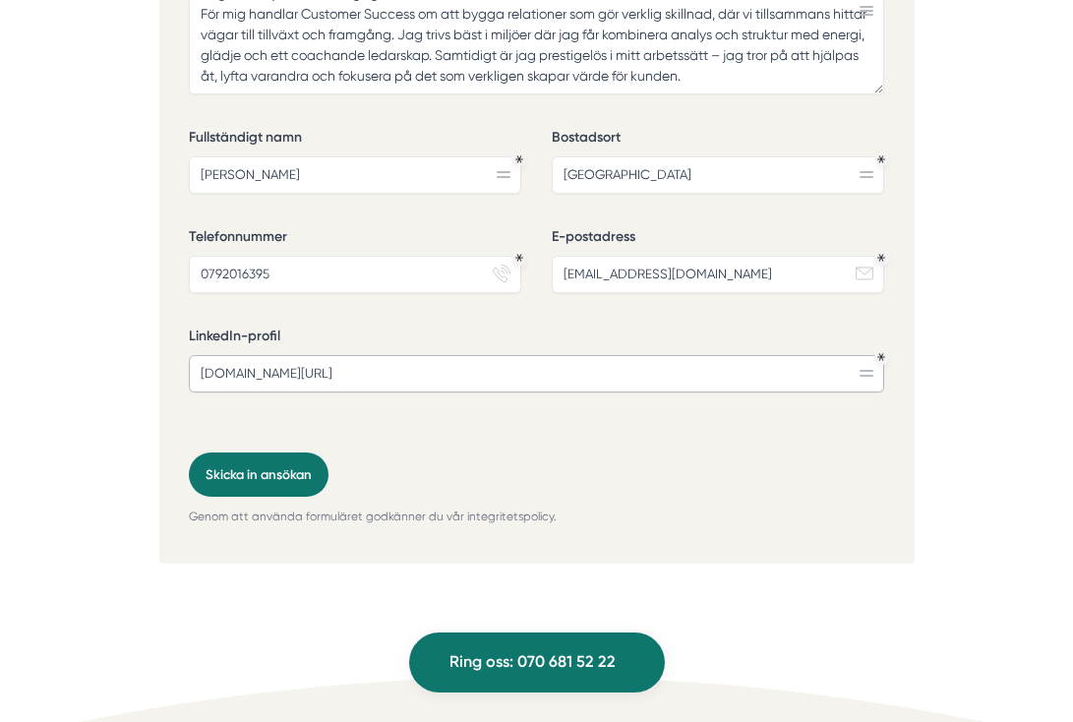
scroll to position [4851, 0]
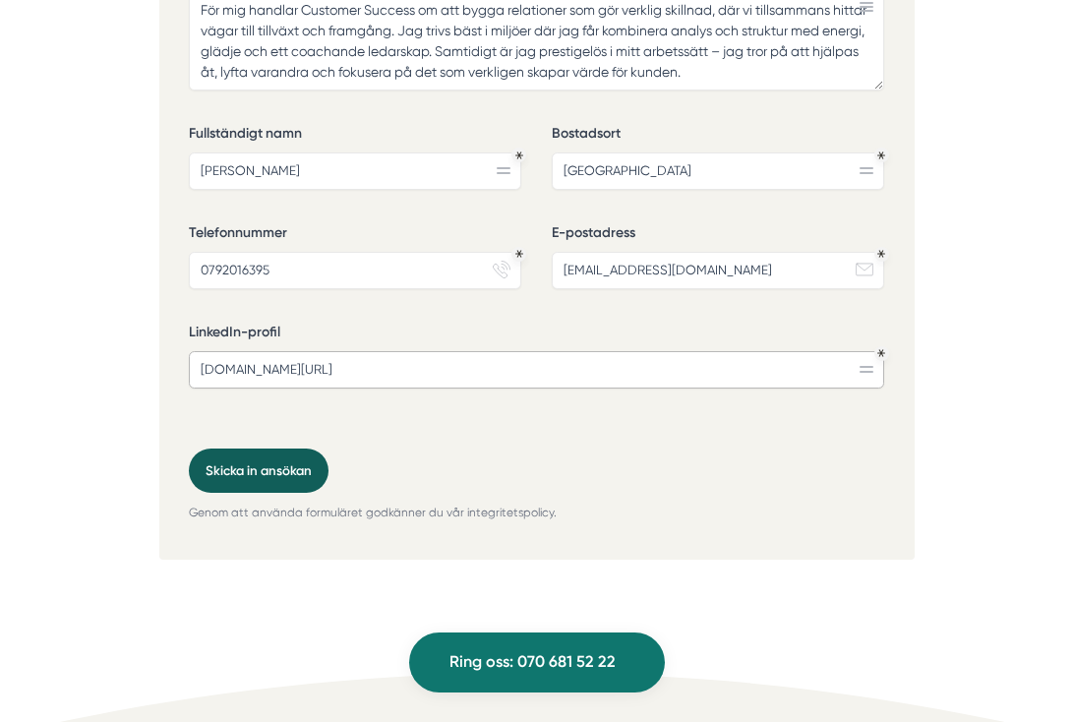
type input "[DOMAIN_NAME][URL]"
click at [246, 449] on button "Skicka in ansökan" at bounding box center [259, 471] width 140 height 44
